Goal: Task Accomplishment & Management: Manage account settings

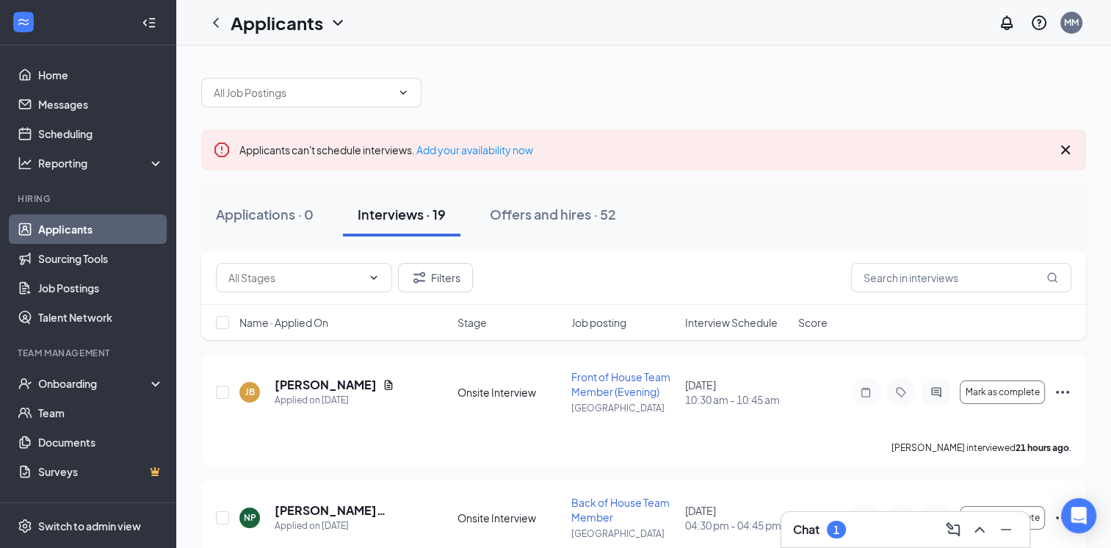
click at [415, 219] on div "Interviews · 19" at bounding box center [402, 214] width 88 height 18
click at [715, 327] on span "Interview Schedule" at bounding box center [730, 322] width 92 height 15
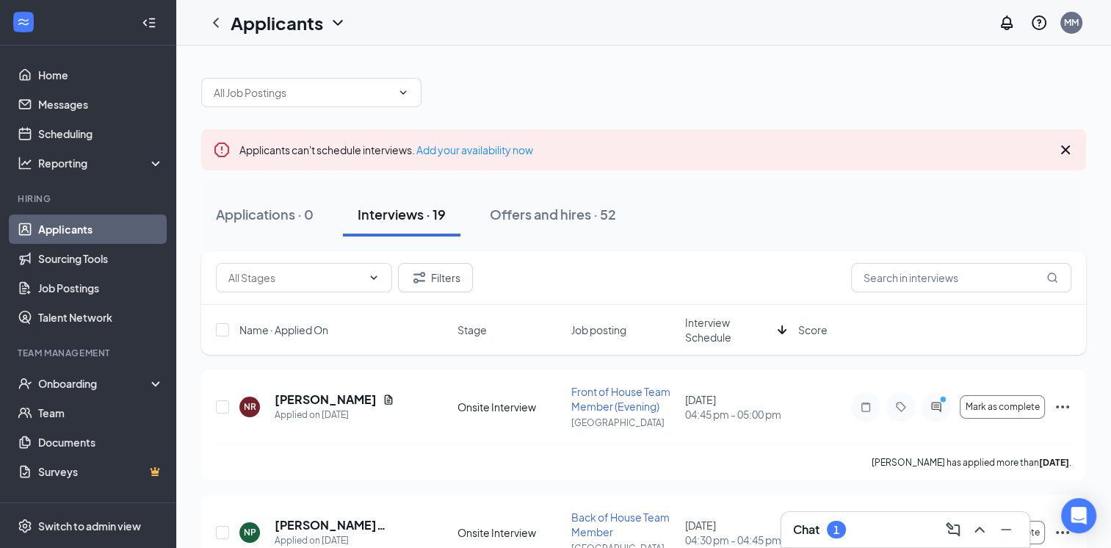
click at [715, 327] on span "Interview Schedule" at bounding box center [727, 329] width 87 height 29
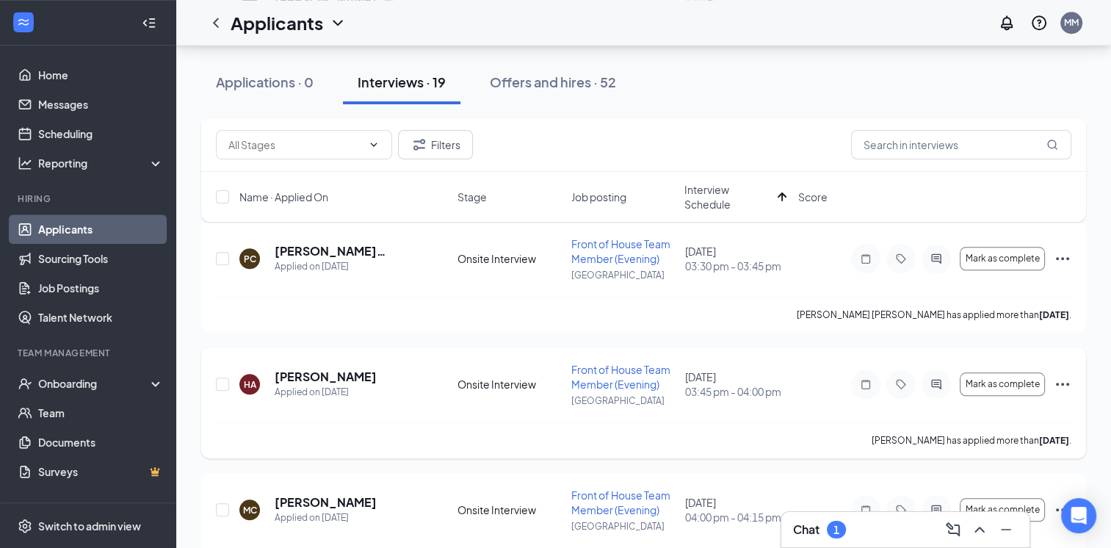
scroll to position [1407, 0]
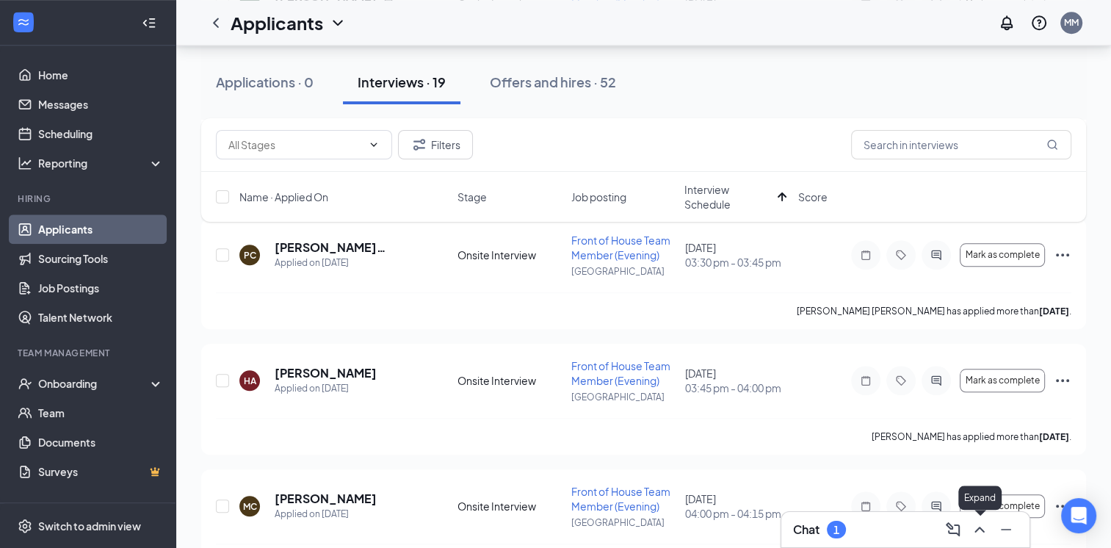
click at [973, 527] on icon "ChevronUp" at bounding box center [979, 529] width 18 height 18
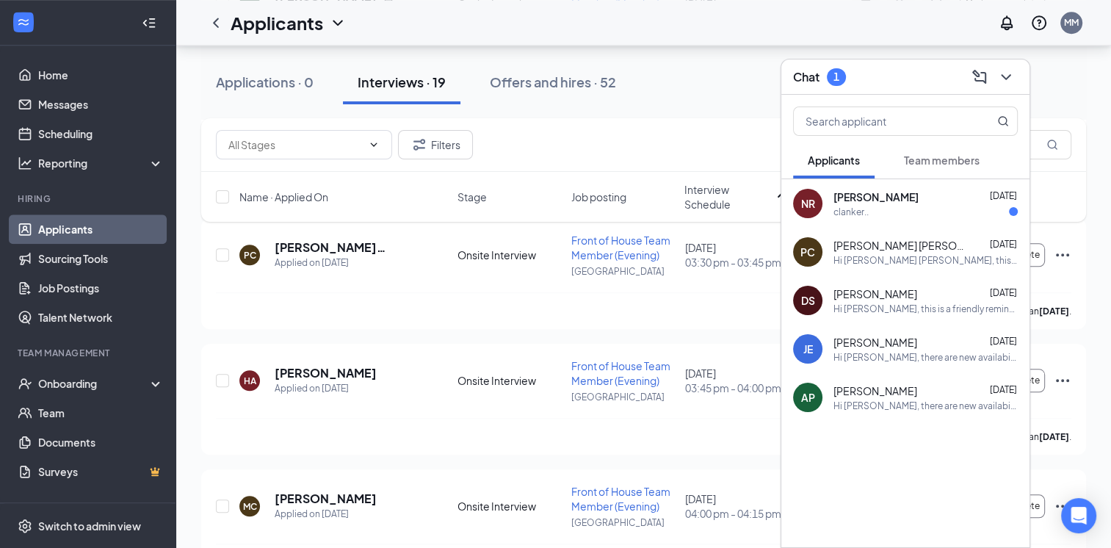
click at [915, 189] on span "[PERSON_NAME]" at bounding box center [875, 196] width 85 height 15
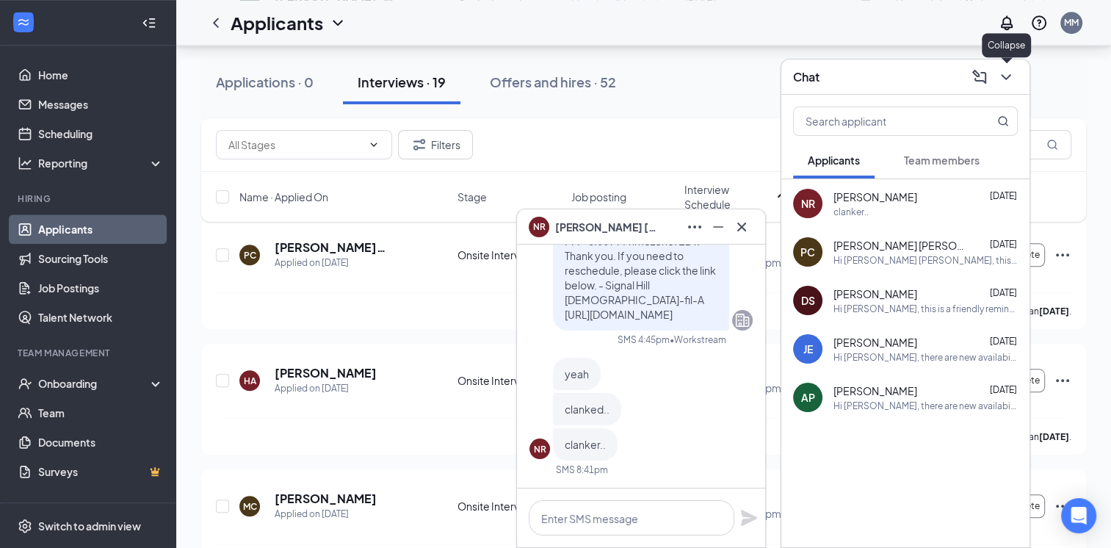
click at [1001, 73] on icon "ChevronDown" at bounding box center [1006, 77] width 18 height 18
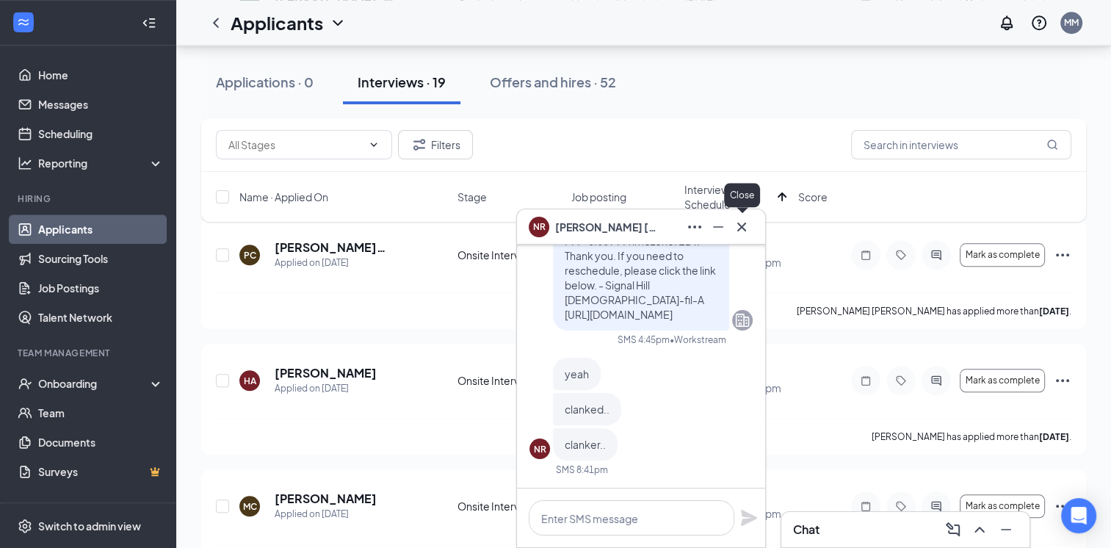
click at [741, 231] on icon "Cross" at bounding box center [742, 227] width 18 height 18
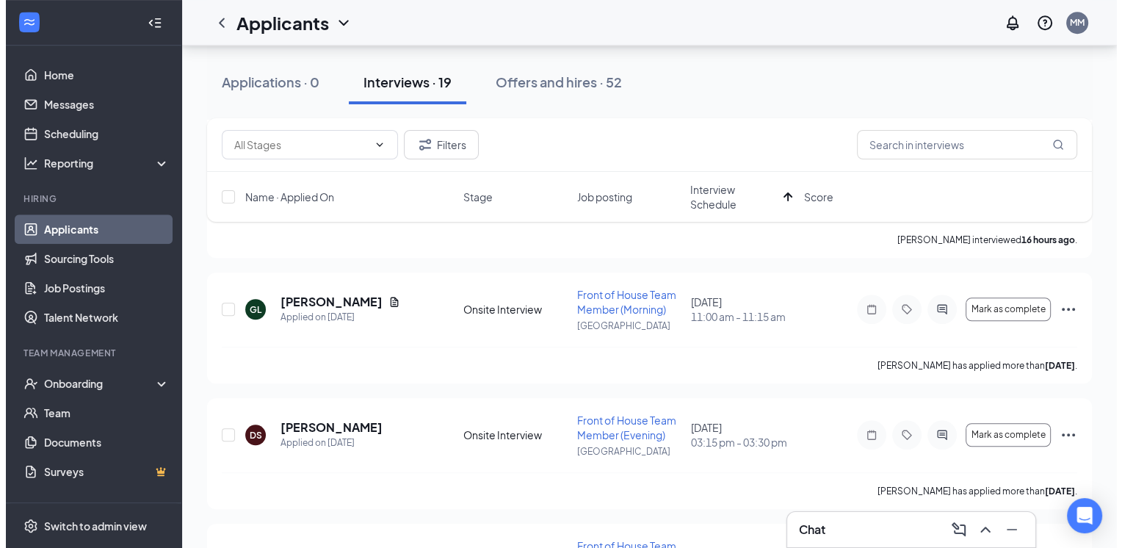
scroll to position [1098, 0]
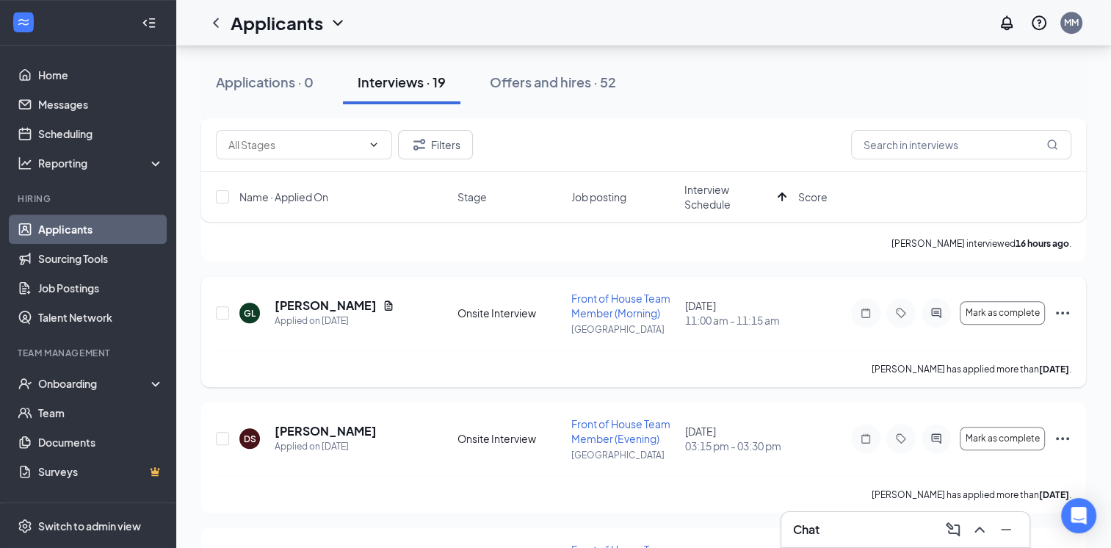
click at [373, 295] on div "GL [PERSON_NAME] Applied on [DATE] Onsite Interview Front of House Team Member …" at bounding box center [643, 320] width 855 height 59
click at [382, 302] on icon "Document" at bounding box center [388, 306] width 12 height 12
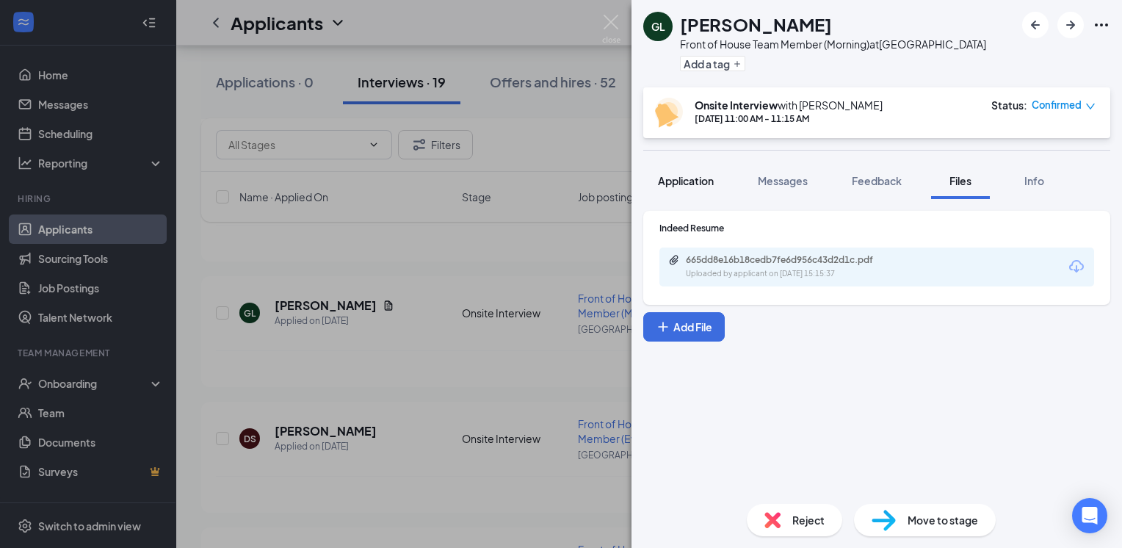
click at [686, 181] on span "Application" at bounding box center [686, 180] width 56 height 13
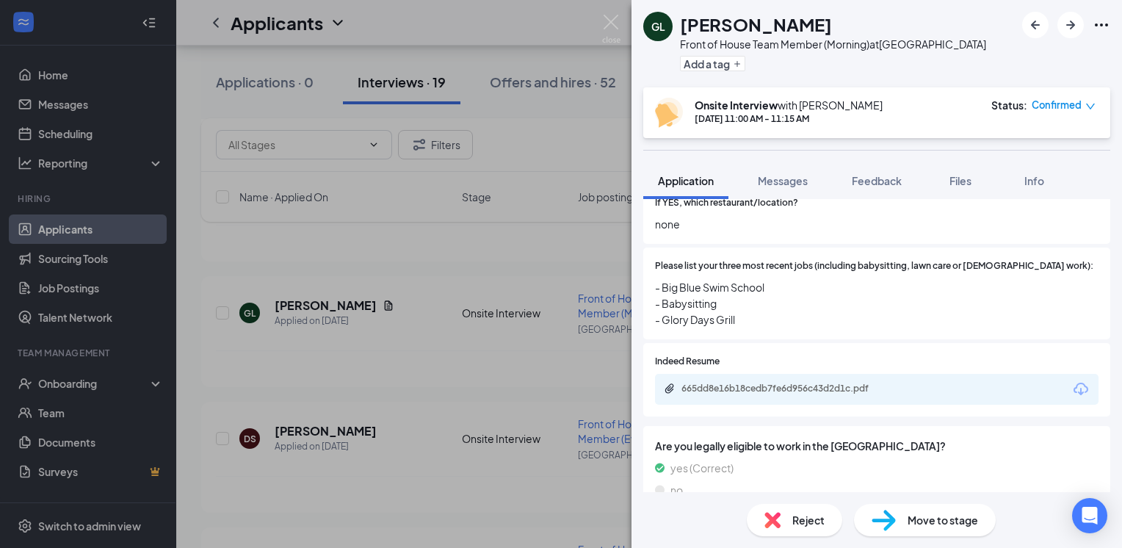
scroll to position [340, 0]
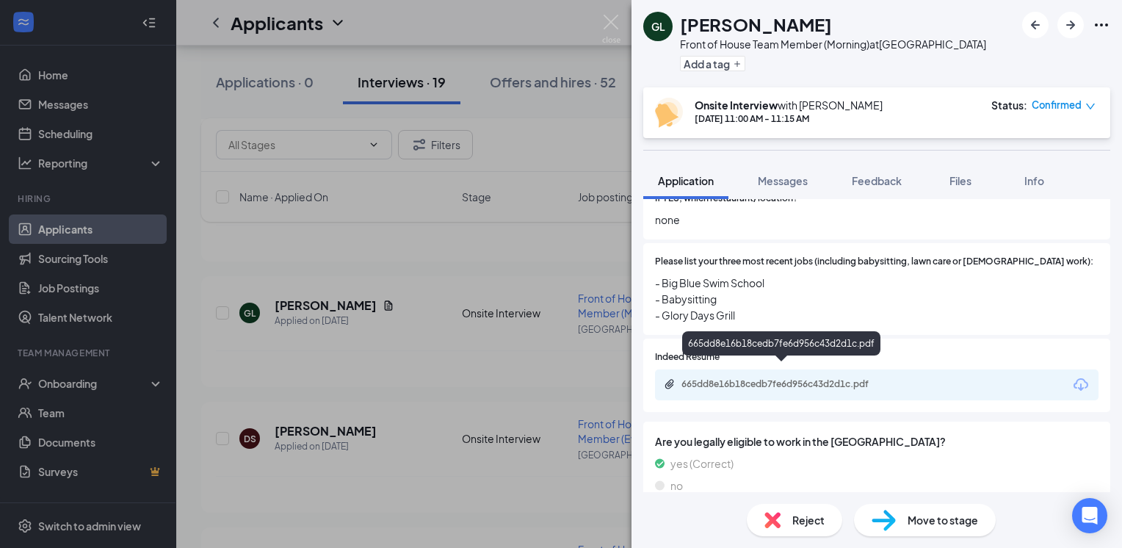
click at [734, 378] on div "665dd8e16b18cedb7fe6d956c43d2d1c.pdf" at bounding box center [784, 384] width 206 height 12
